Goal: Transaction & Acquisition: Purchase product/service

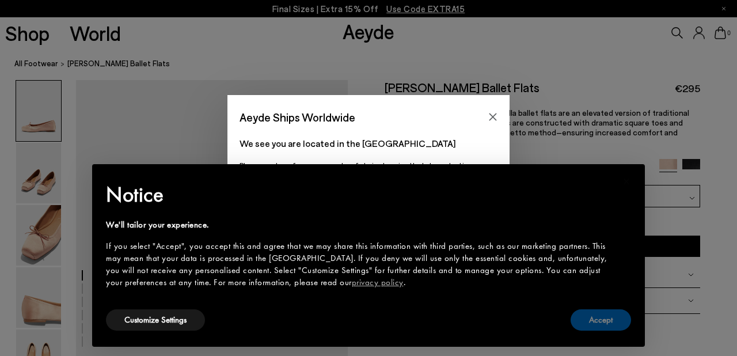
click at [621, 325] on button "Accept" at bounding box center [600, 319] width 60 height 21
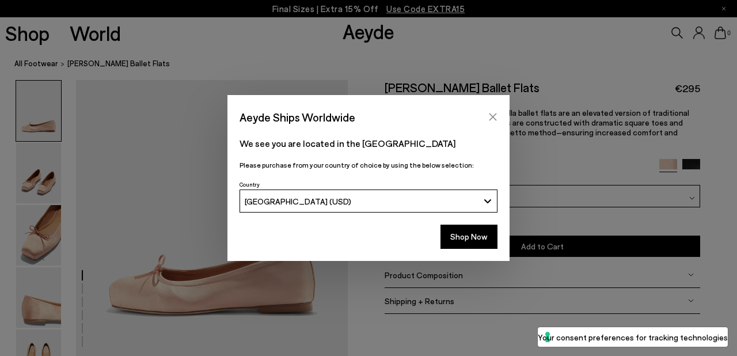
click at [486, 115] on button "Close" at bounding box center [492, 116] width 17 height 17
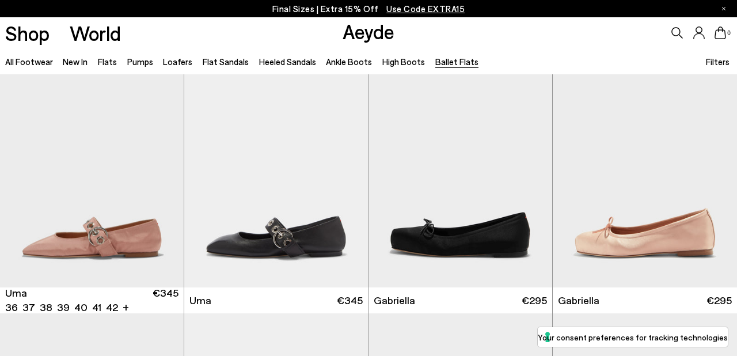
scroll to position [313, 0]
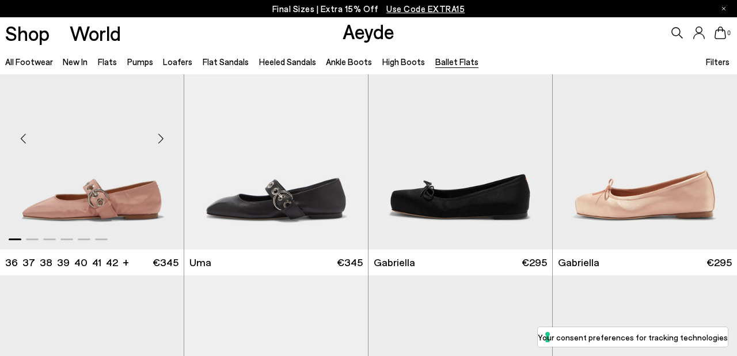
click at [112, 178] on img "1 / 6" at bounding box center [92, 133] width 184 height 231
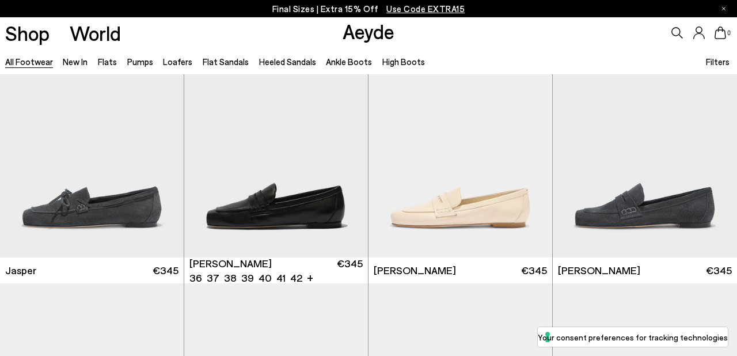
scroll to position [817, 0]
